Goal: Task Accomplishment & Management: Use online tool/utility

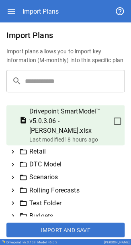
click at [13, 137] on icon at bounding box center [12, 151] width 7 height 7
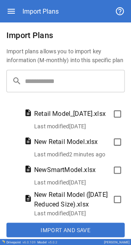
scroll to position [80, 0]
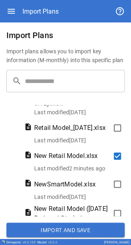
click at [61, 137] on button "Import and Save" at bounding box center [65, 230] width 118 height 14
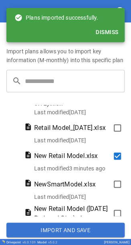
click at [111, 31] on button "Dismiss" at bounding box center [106, 32] width 29 height 15
